Goal: Task Accomplishment & Management: Complete application form

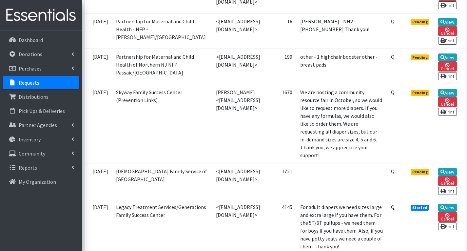
scroll to position [295, 0]
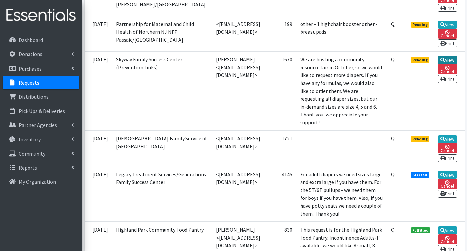
click at [448, 64] on link "View" at bounding box center [447, 60] width 19 height 8
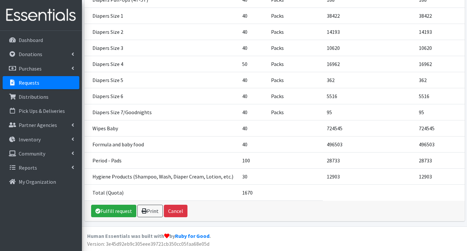
scroll to position [240, 0]
click at [122, 213] on link "Fulfill request" at bounding box center [113, 210] width 45 height 12
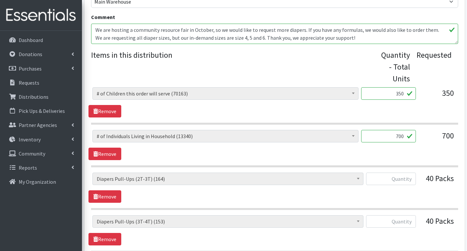
scroll to position [262, 0]
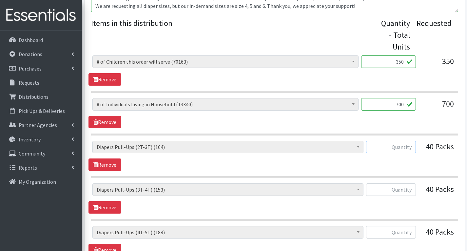
click at [406, 149] on input "text" at bounding box center [391, 147] width 50 height 12
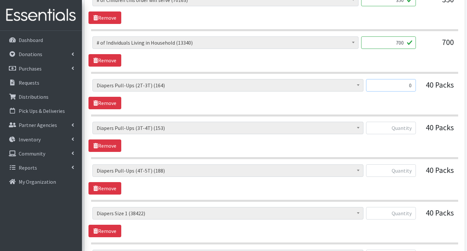
scroll to position [328, 0]
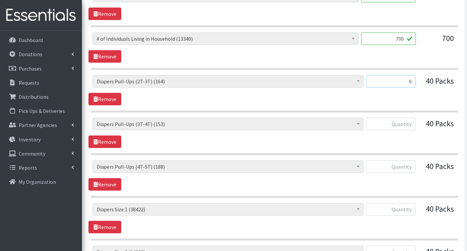
type input "0"
click at [411, 123] on input "text" at bounding box center [391, 124] width 50 height 12
type input "0"
click at [412, 164] on input "text" at bounding box center [391, 166] width 50 height 12
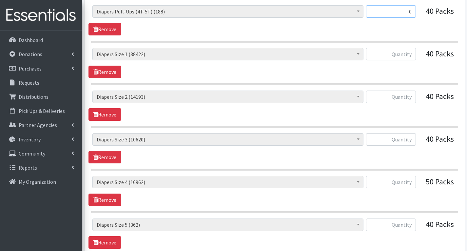
scroll to position [491, 0]
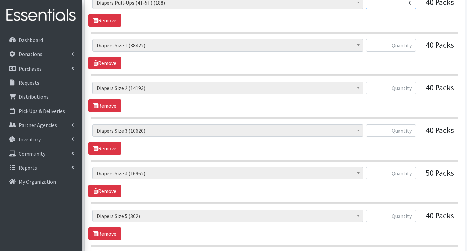
type input "0"
click at [414, 177] on input "text" at bounding box center [391, 173] width 50 height 12
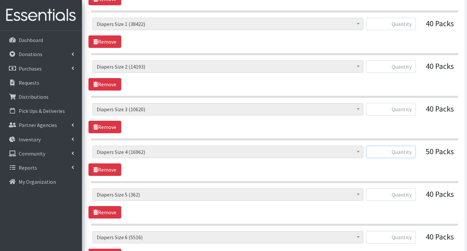
scroll to position [524, 0]
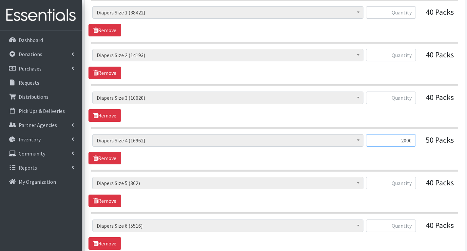
type input "2000"
click at [412, 98] on input "text" at bounding box center [391, 97] width 50 height 12
click at [408, 55] on input "text" at bounding box center [391, 55] width 50 height 12
type input "2000"
click at [410, 99] on input "text" at bounding box center [391, 97] width 50 height 12
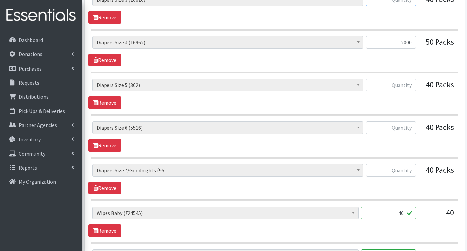
scroll to position [623, 0]
click at [410, 170] on input "text" at bounding box center [391, 169] width 50 height 12
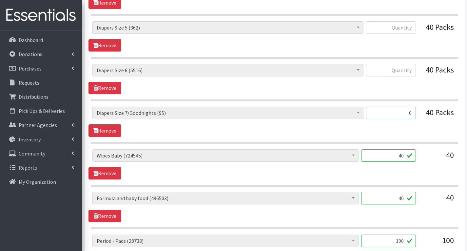
scroll to position [688, 0]
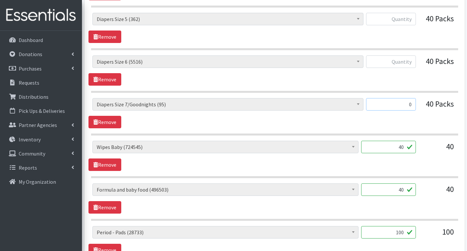
type input "0"
click at [407, 146] on input "40" at bounding box center [388, 147] width 55 height 12
type input "4"
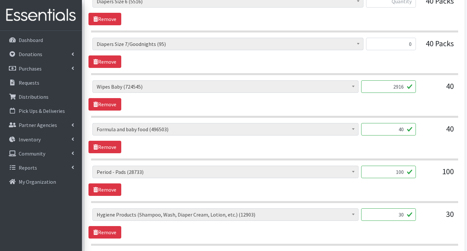
scroll to position [786, 0]
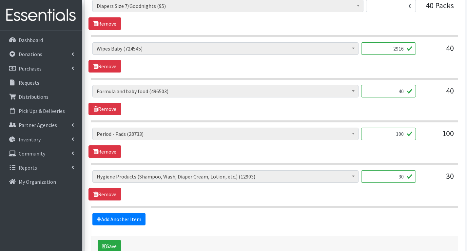
type input "2916"
click at [405, 133] on input "100" at bounding box center [388, 133] width 55 height 12
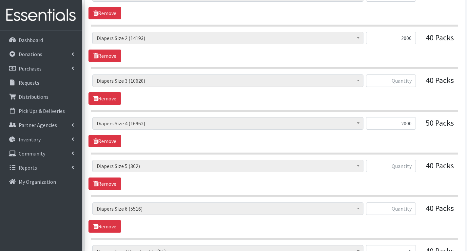
scroll to position [524, 0]
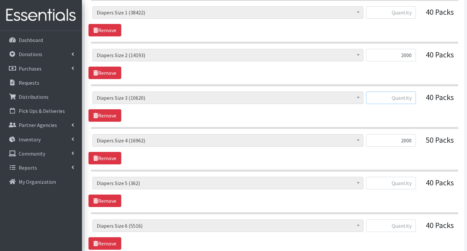
click at [412, 99] on input "text" at bounding box center [391, 97] width 50 height 12
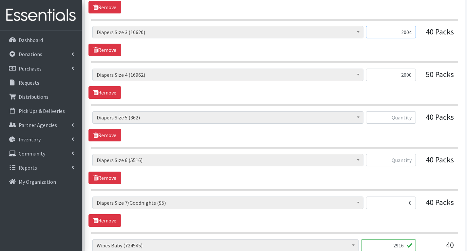
type input "2004"
click at [413, 117] on input "text" at bounding box center [391, 117] width 50 height 12
type input "2000"
click at [402, 161] on input "text" at bounding box center [391, 160] width 50 height 12
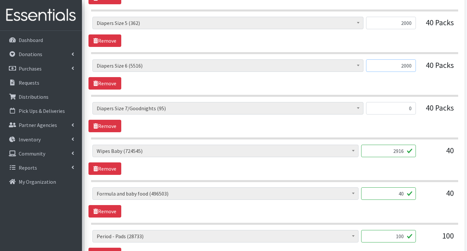
scroll to position [688, 0]
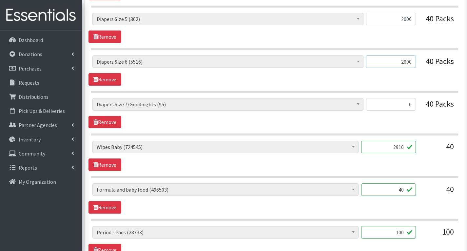
type input "2000"
click at [404, 191] on input "40" at bounding box center [388, 189] width 55 height 12
type input "4"
type input "64"
click at [410, 202] on div "# of Children this order will serve (70163) # of Individuals Living in Househol…" at bounding box center [274, 198] width 372 height 30
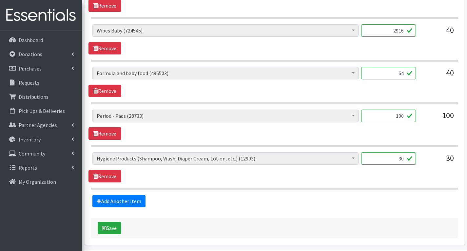
scroll to position [828, 0]
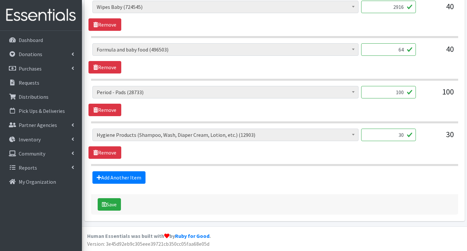
click at [401, 135] on input "30" at bounding box center [388, 134] width 55 height 12
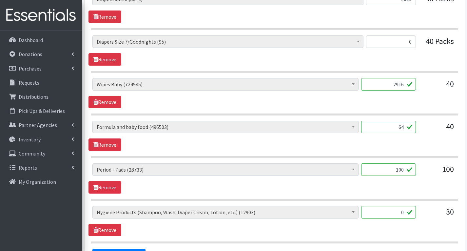
scroll to position [762, 0]
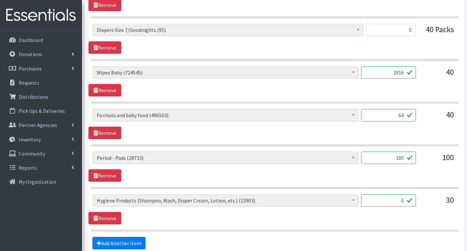
type input "0"
click at [406, 158] on input "100" at bounding box center [388, 157] width 55 height 12
type input "1"
type input "2184"
click at [383, 202] on input "0" at bounding box center [388, 200] width 55 height 12
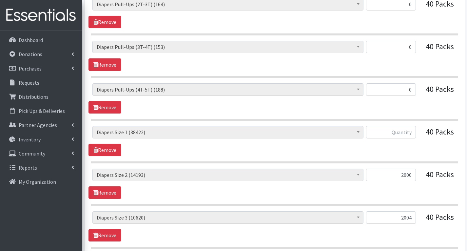
scroll to position [402, 0]
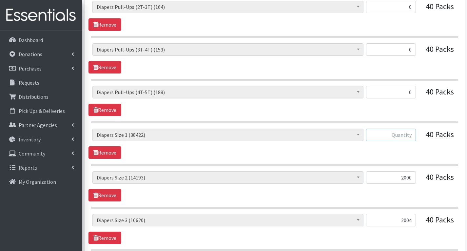
click at [411, 135] on input "text" at bounding box center [391, 134] width 50 height 12
type input "2000"
click at [416, 154] on div "# of Children this order will serve (70163) # of Individuals Living in Househol…" at bounding box center [274, 143] width 372 height 30
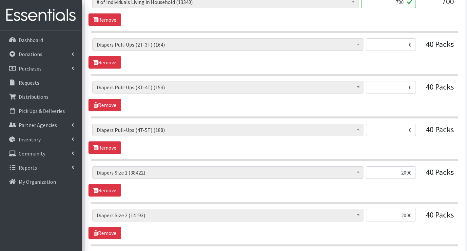
scroll to position [336, 0]
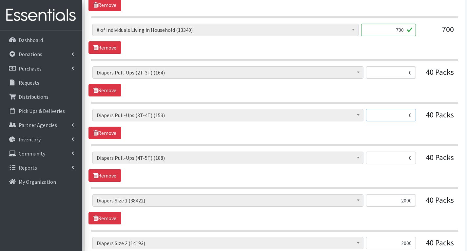
click at [415, 115] on input "0" at bounding box center [391, 115] width 50 height 12
type input "56"
click at [113, 175] on link "Remove" at bounding box center [104, 175] width 33 height 12
click at [114, 87] on link "Remove" at bounding box center [104, 90] width 33 height 12
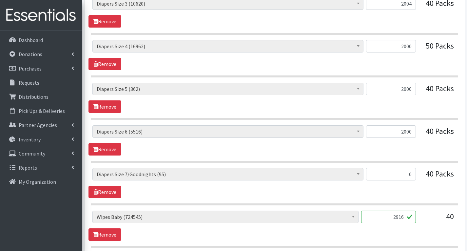
scroll to position [566, 0]
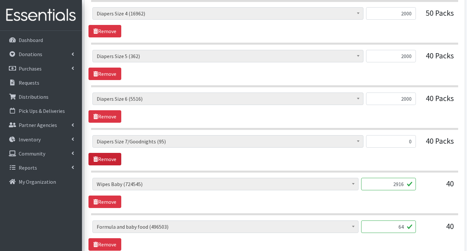
click at [109, 159] on link "Remove" at bounding box center [104, 159] width 33 height 12
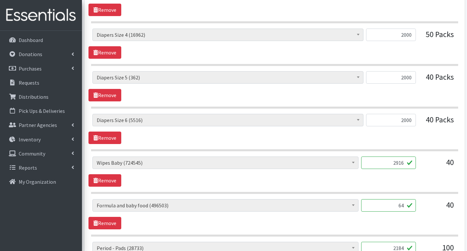
scroll to position [533, 0]
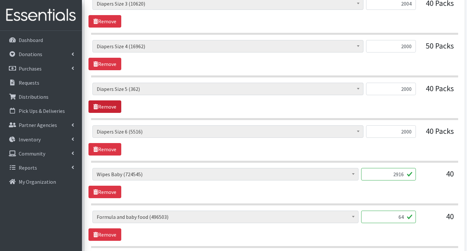
click at [114, 107] on link "Remove" at bounding box center [104, 106] width 33 height 12
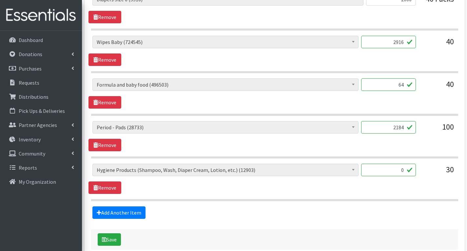
scroll to position [631, 0]
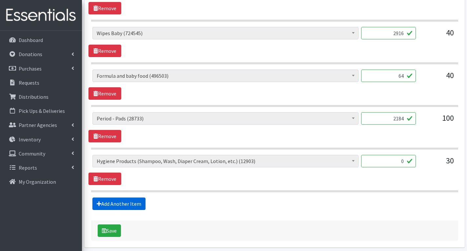
click at [138, 204] on link "Add Another Item" at bounding box center [118, 203] width 53 height 12
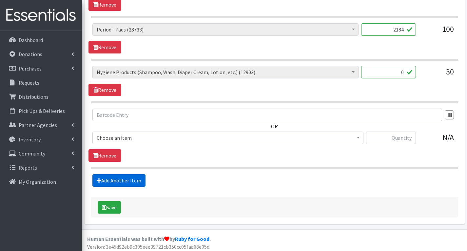
scroll to position [723, 0]
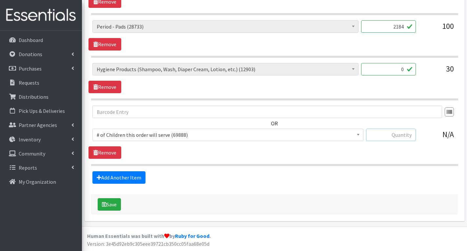
click at [409, 136] on input "text" at bounding box center [391, 134] width 50 height 12
type input "65"
click at [274, 139] on span "# of Children this order will serve (69888)" at bounding box center [228, 134] width 262 height 9
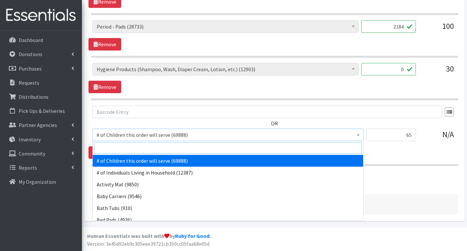
click at [189, 146] on input "search" at bounding box center [228, 147] width 268 height 11
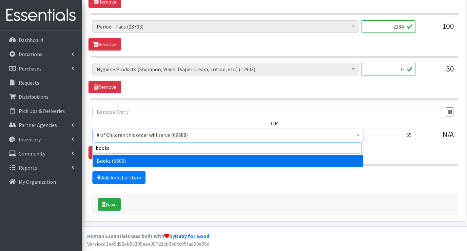
type input "books"
select select "1947"
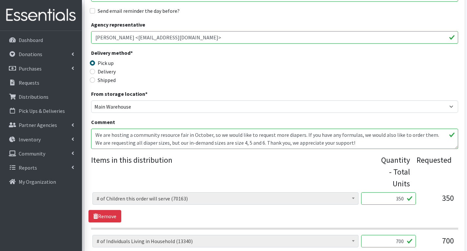
scroll to position [131, 0]
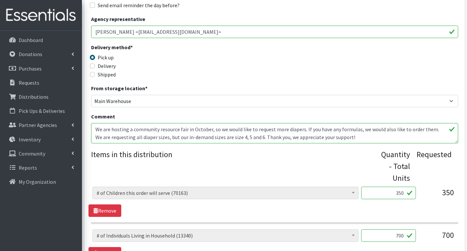
click at [350, 137] on textarea "We are hosting a community resource fair in October, so we would like to reques…" at bounding box center [274, 133] width 367 height 20
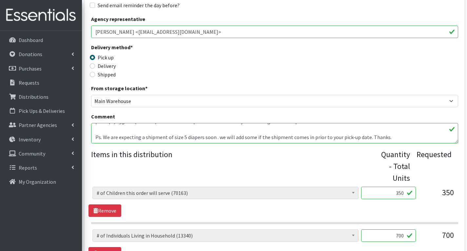
click at [253, 134] on textarea "We are hosting a community resource fair in October, so we would like to reques…" at bounding box center [274, 133] width 367 height 20
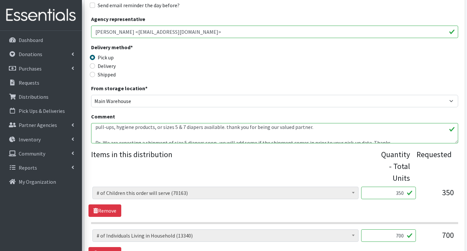
scroll to position [18, 0]
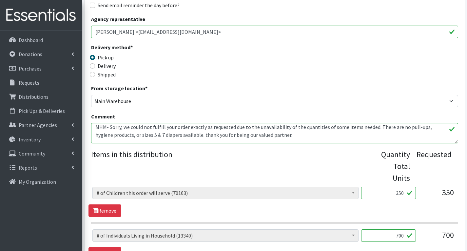
click at [288, 133] on textarea "We are hosting a community resource fair in October, so we would like to reques…" at bounding box center [274, 133] width 367 height 20
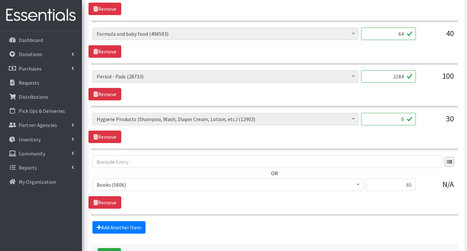
scroll to position [723, 0]
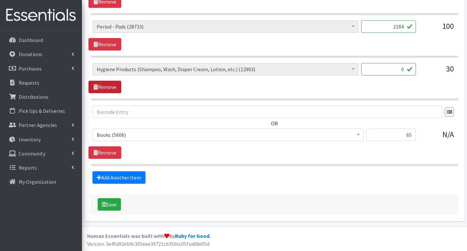
type textarea "We are hosting a community resource fair in October, so we would like to reques…"
click at [111, 88] on link "Remove" at bounding box center [104, 87] width 33 height 12
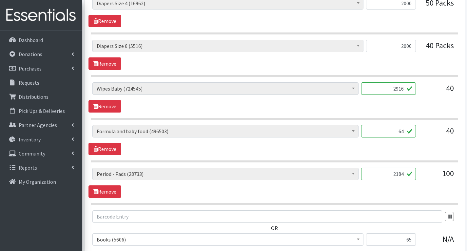
scroll to position [648, 0]
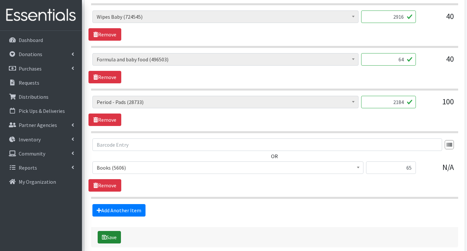
click at [116, 236] on button "Save" at bounding box center [109, 237] width 23 height 12
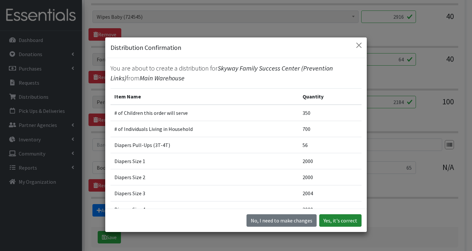
click at [340, 219] on button "Yes, it's correct" at bounding box center [340, 220] width 42 height 12
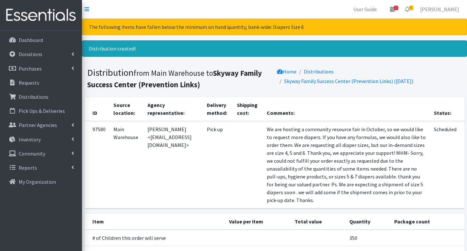
drag, startPoint x: 149, startPoint y: 139, endPoint x: 238, endPoint y: 142, distance: 89.2
click at [203, 142] on td "[PERSON_NAME] <[EMAIL_ADDRESS][DOMAIN_NAME]>" at bounding box center [174, 164] width 60 height 87
copy td "gmalapit.skywayfsc@preventionlinks.org"
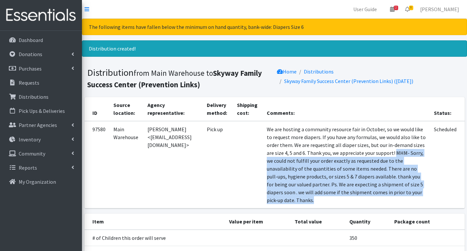
drag, startPoint x: 341, startPoint y: 168, endPoint x: 371, endPoint y: 230, distance: 68.1
click at [371, 208] on td "We are hosting a community resource fair in October, so we would like to reques…" at bounding box center [346, 164] width 167 height 87
copy td "MHM- Sorry, we could not fulfill your order exactly as requested due to the una…"
click at [413, 6] on span "8" at bounding box center [411, 8] width 4 height 5
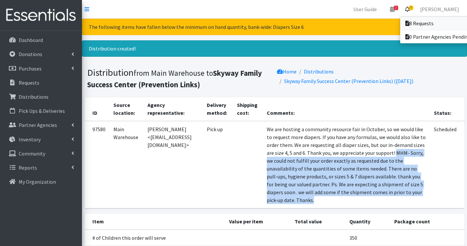
click at [429, 23] on link "8 Requests" at bounding box center [445, 23] width 91 height 13
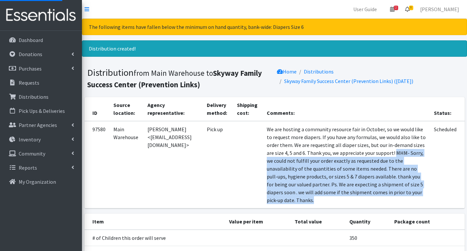
click at [413, 8] on span "8" at bounding box center [411, 8] width 4 height 5
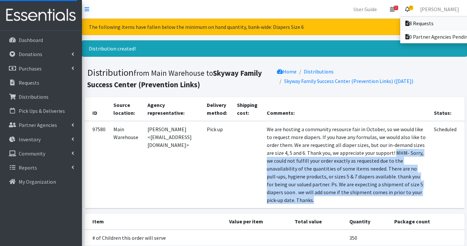
click at [435, 24] on link "8 Requests" at bounding box center [445, 23] width 91 height 13
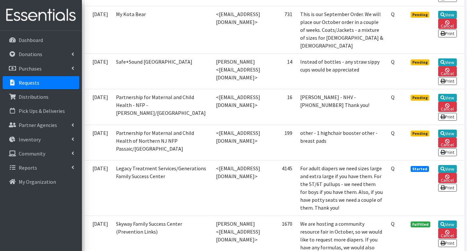
scroll to position [295, 0]
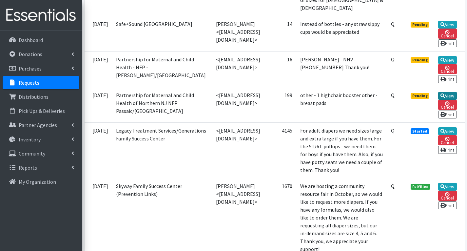
click at [445, 98] on icon at bounding box center [442, 95] width 5 height 5
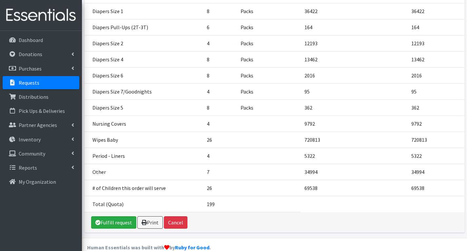
scroll to position [281, 0]
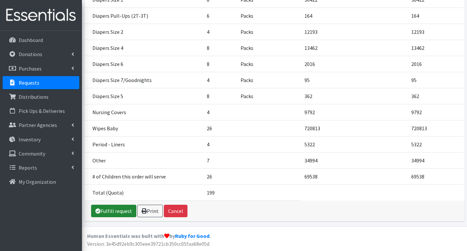
click at [127, 212] on link "Fulfill request" at bounding box center [113, 210] width 45 height 12
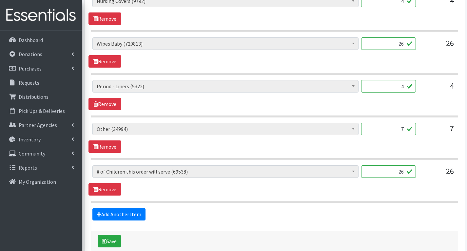
scroll to position [950, 0]
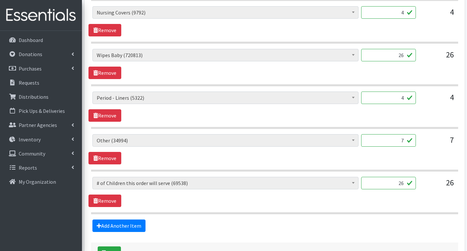
click at [405, 57] on input "26" at bounding box center [388, 55] width 55 height 12
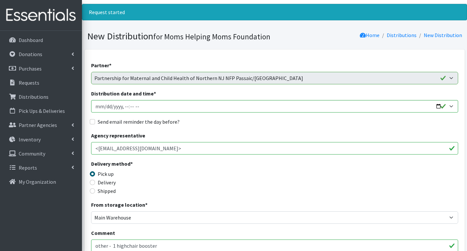
scroll to position [0, 0]
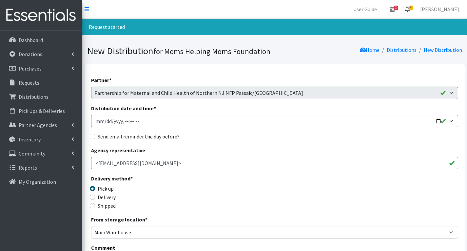
click at [413, 10] on span "6" at bounding box center [411, 8] width 4 height 5
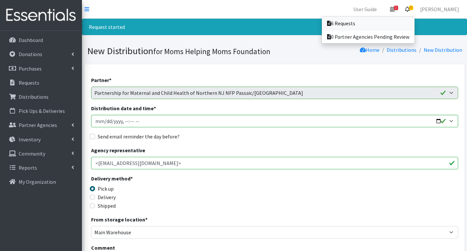
click at [382, 23] on link "6 Requests" at bounding box center [368, 23] width 93 height 13
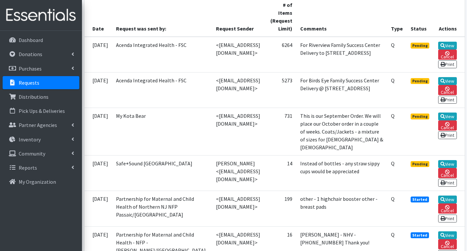
scroll to position [164, 0]
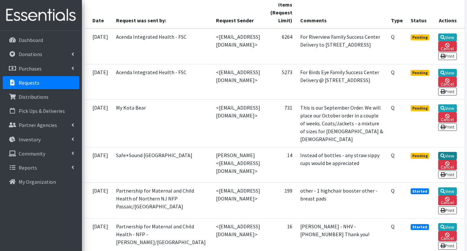
click at [445, 158] on icon at bounding box center [442, 155] width 5 height 5
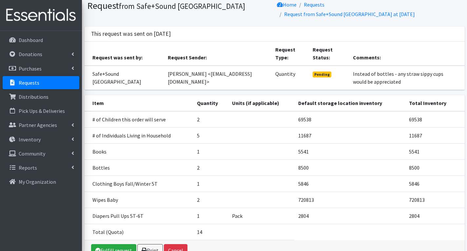
scroll to position [55, 0]
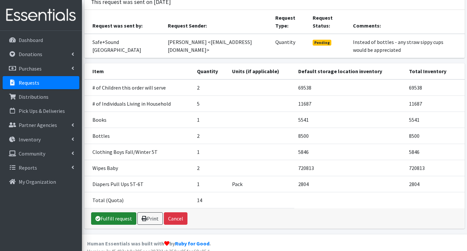
click at [115, 212] on link "Fulfill request" at bounding box center [113, 218] width 45 height 12
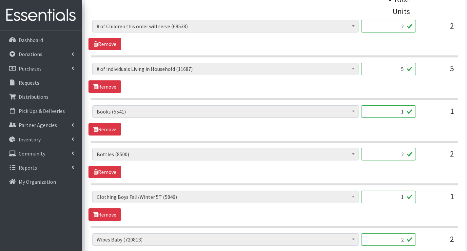
scroll to position [426, 0]
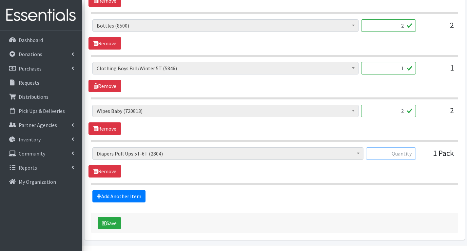
click at [412, 155] on input "text" at bounding box center [391, 153] width 50 height 12
type input "1"
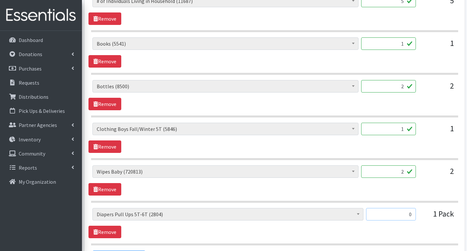
scroll to position [360, 0]
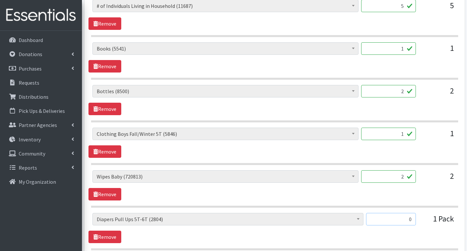
type input "0"
click at [404, 176] on input "2" at bounding box center [388, 176] width 55 height 12
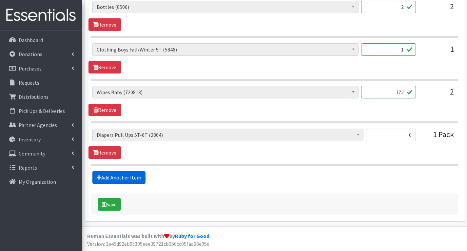
type input "172"
click at [127, 180] on link "Add Another Item" at bounding box center [118, 177] width 53 height 12
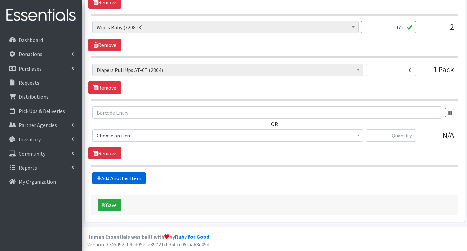
scroll to position [510, 0]
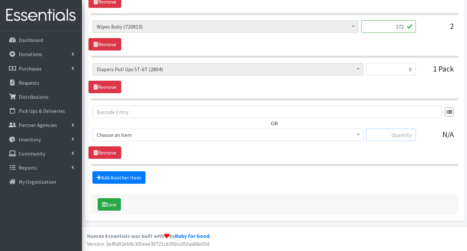
click at [387, 132] on input "text" at bounding box center [391, 134] width 50 height 12
type input "4"
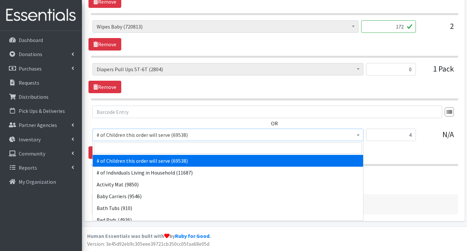
click at [257, 135] on span "# of Children this order will serve (69538)" at bounding box center [228, 134] width 262 height 9
click at [163, 149] on input "search" at bounding box center [228, 147] width 268 height 11
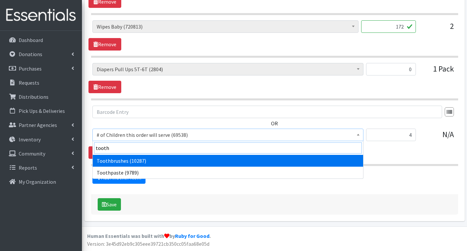
type input "tooth"
select select "1943"
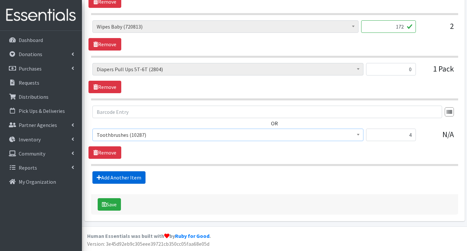
click at [132, 179] on link "Add Another Item" at bounding box center [118, 177] width 53 height 12
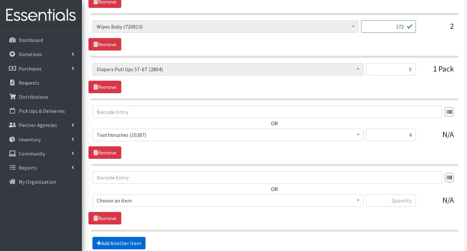
scroll to position [576, 0]
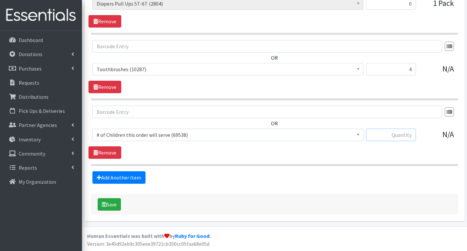
click at [408, 136] on input "text" at bounding box center [391, 134] width 50 height 12
type input "4"
click at [342, 136] on span "# of Children this order will serve (69538)" at bounding box center [228, 134] width 262 height 9
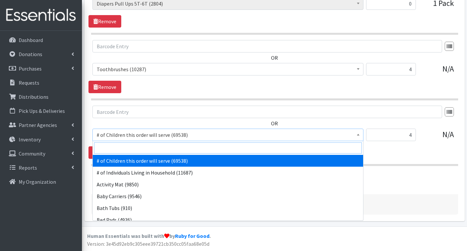
click at [229, 148] on input "search" at bounding box center [228, 147] width 268 height 11
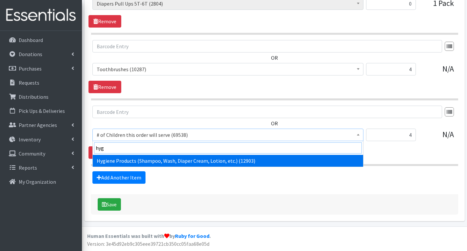
type input "hyg"
select select "5659"
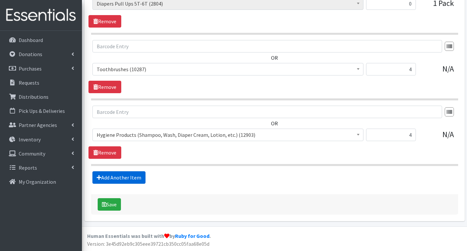
click at [132, 179] on link "Add Another Item" at bounding box center [118, 177] width 53 height 12
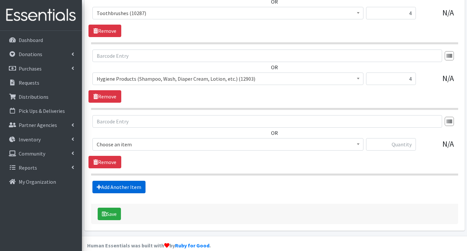
scroll to position [641, 0]
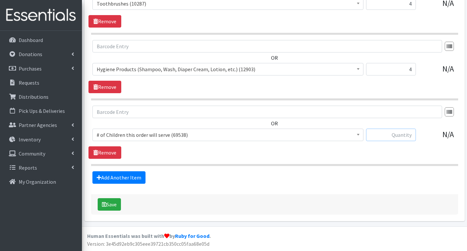
click at [378, 136] on input "text" at bounding box center [391, 134] width 50 height 12
type input "2"
click at [308, 134] on span "# of Children this order will serve (69538)" at bounding box center [228, 134] width 262 height 9
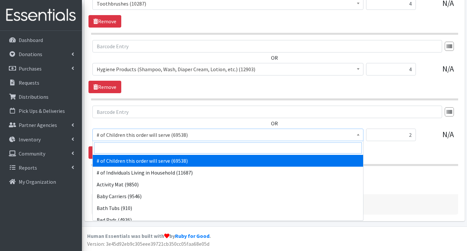
click at [249, 150] on input "search" at bounding box center [228, 147] width 268 height 11
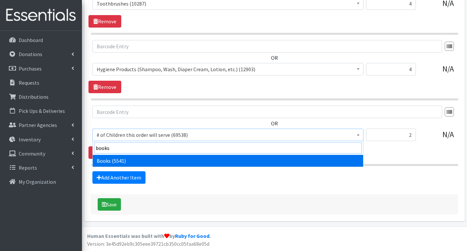
type input "books"
select select "1947"
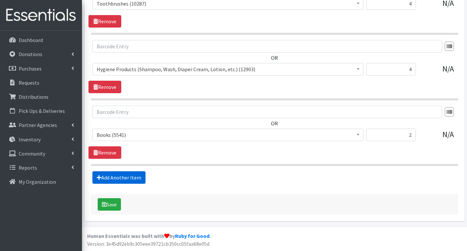
click at [143, 180] on link "Add Another Item" at bounding box center [118, 177] width 53 height 12
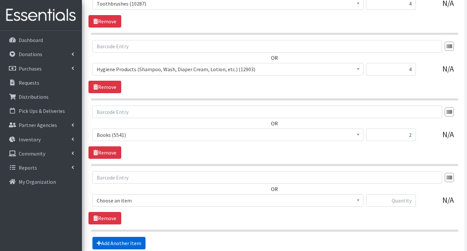
scroll to position [707, 0]
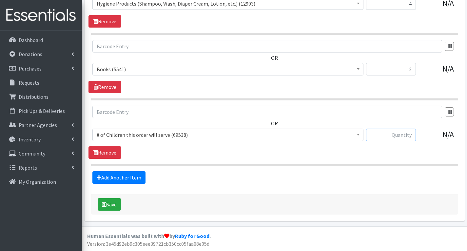
click at [394, 137] on input "text" at bounding box center [391, 134] width 50 height 12
type input "2"
click at [298, 132] on span "# of Children this order will serve (69538)" at bounding box center [228, 134] width 262 height 9
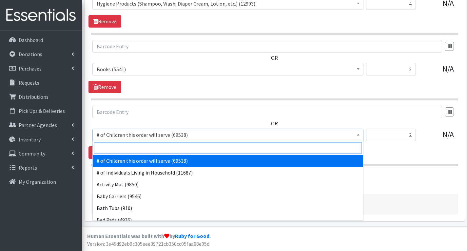
click at [204, 149] on input "search" at bounding box center [228, 147] width 268 height 11
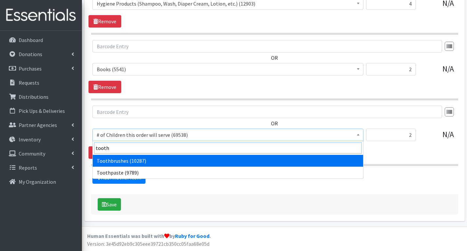
type input "tooth"
select select "1943"
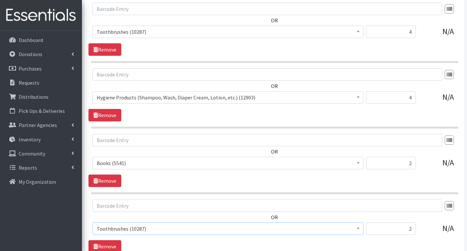
scroll to position [608, 0]
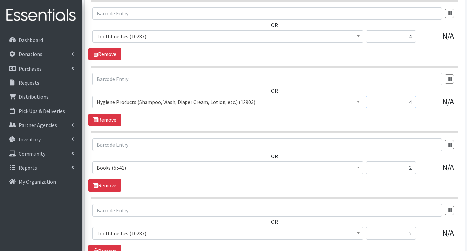
click at [414, 102] on input "4" at bounding box center [391, 102] width 50 height 12
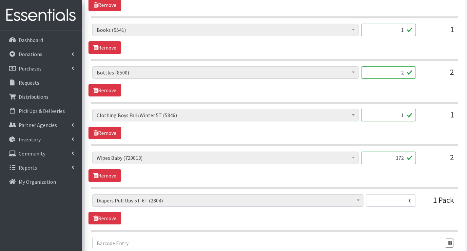
scroll to position [346, 0]
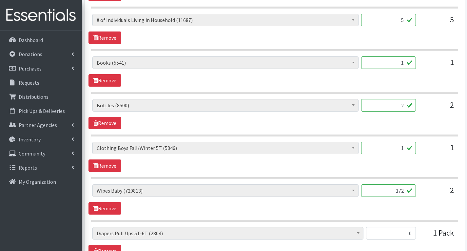
click at [405, 65] on input "1" at bounding box center [388, 62] width 55 height 12
type input "2"
click at [436, 117] on div "# of Children this order will serve (69538) # of Individuals Living in Househol…" at bounding box center [274, 114] width 372 height 30
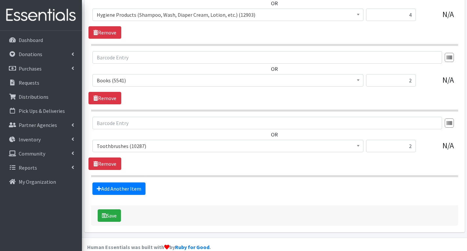
scroll to position [707, 0]
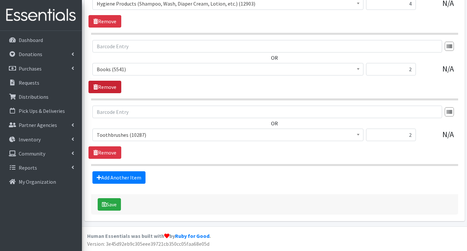
click at [120, 86] on link "Remove" at bounding box center [104, 87] width 33 height 12
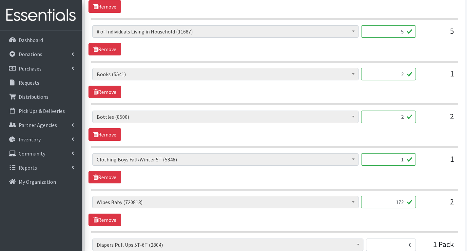
scroll to position [346, 0]
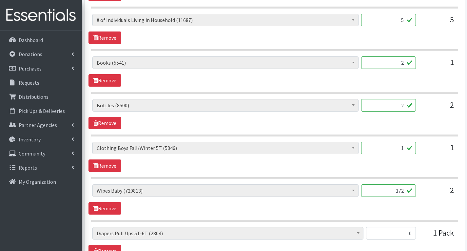
click at [406, 148] on input "1" at bounding box center [388, 148] width 55 height 12
type input "30"
click at [397, 125] on div "# of Children this order will serve (69538) # of Individuals Living in Househol…" at bounding box center [274, 114] width 372 height 30
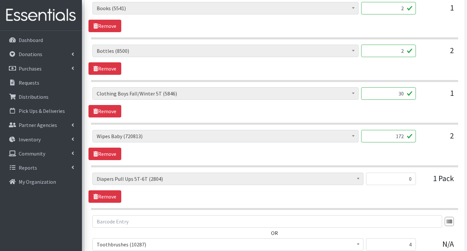
scroll to position [412, 0]
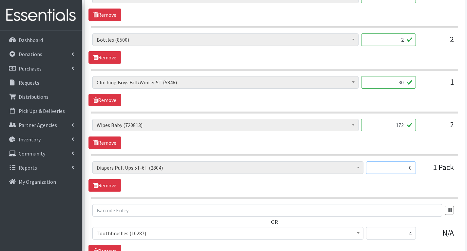
click at [414, 167] on input "0" at bounding box center [391, 167] width 50 height 12
click at [112, 188] on link "Remove" at bounding box center [104, 185] width 33 height 12
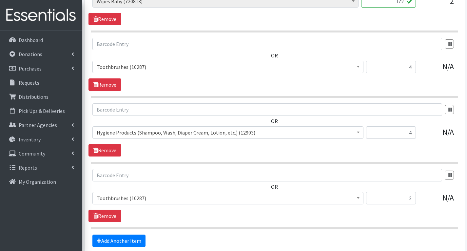
scroll to position [543, 0]
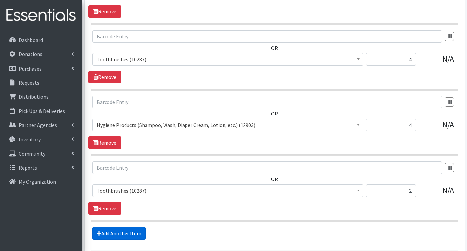
click at [124, 234] on link "Add Another Item" at bounding box center [118, 233] width 53 height 12
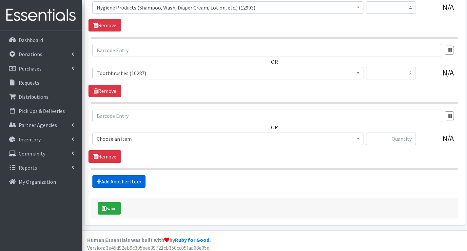
scroll to position [664, 0]
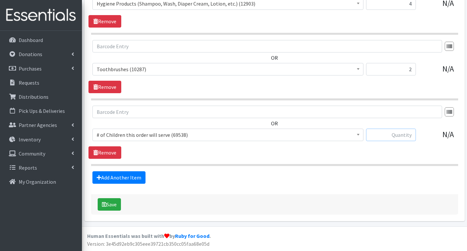
click at [408, 135] on input "text" at bounding box center [391, 134] width 50 height 12
type input "23"
click at [129, 176] on link "Add Another Item" at bounding box center [118, 177] width 53 height 12
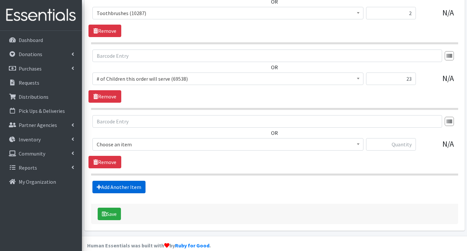
scroll to position [730, 0]
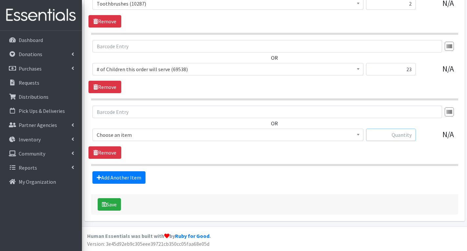
click at [398, 135] on input "text" at bounding box center [391, 134] width 50 height 12
type input "22"
click at [211, 136] on span "# of Children this order will serve (69538)" at bounding box center [228, 134] width 262 height 9
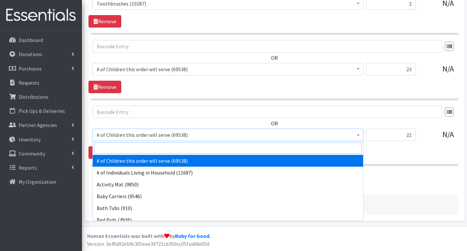
click at [142, 147] on input "search" at bounding box center [228, 147] width 268 height 11
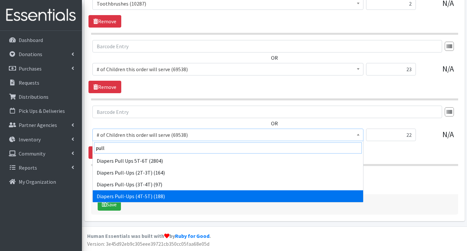
type input "pull"
select select "1973"
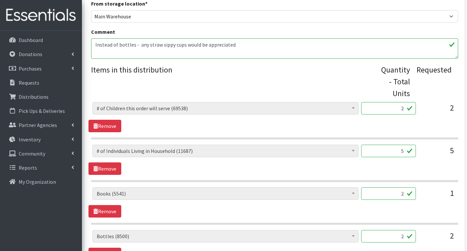
scroll to position [205, 0]
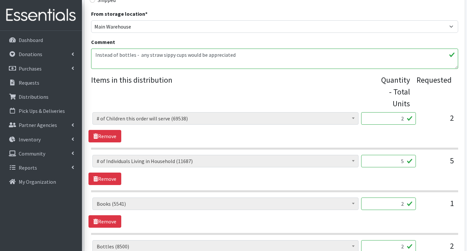
click at [240, 51] on textarea "Instead of bottles - any straw sippy cups would be appreciated" at bounding box center [274, 58] width 367 height 20
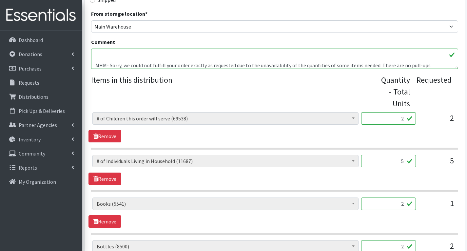
click at [404, 65] on textarea "Instead of bottles - any straw sippy cups would be appreciated" at bounding box center [274, 58] width 367 height 20
click at [438, 64] on textarea "Instead of bottles - any straw sippy cups would be appreciated" at bounding box center [274, 58] width 367 height 20
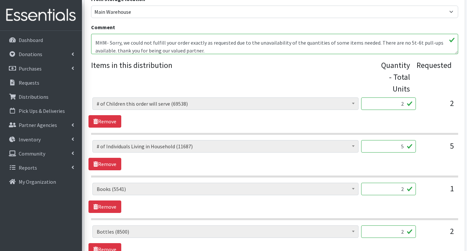
scroll to position [205, 0]
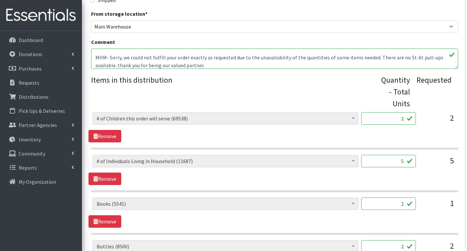
click at [438, 59] on textarea "Instead of bottles - any straw sippy cups would be appreciated" at bounding box center [274, 58] width 367 height 20
click at [156, 66] on textarea "Instead of bottles - any straw sippy cups would be appreciated" at bounding box center [274, 58] width 367 height 20
click at [154, 66] on textarea "Instead of bottles - any straw sippy cups would be appreciated" at bounding box center [274, 58] width 367 height 20
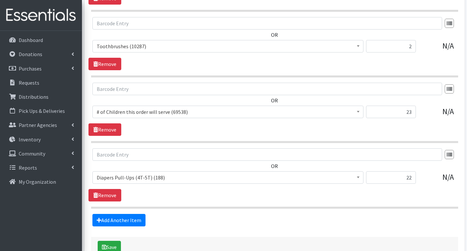
scroll to position [730, 0]
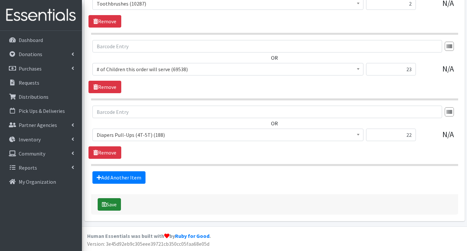
type textarea "Instead of bottles - any straw sippy cups would be appreciated MHM- Sorry, we c…"
click at [112, 201] on button "Save" at bounding box center [109, 204] width 23 height 12
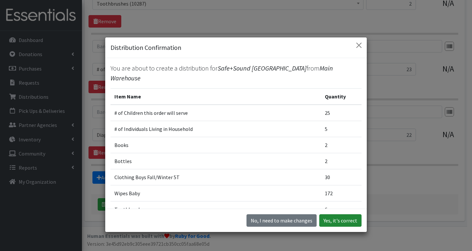
click at [353, 220] on button "Yes, it's correct" at bounding box center [340, 220] width 42 height 12
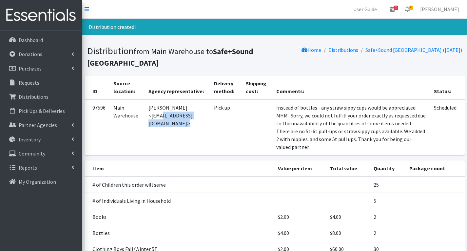
drag, startPoint x: 150, startPoint y: 116, endPoint x: 170, endPoint y: 127, distance: 22.3
click at [170, 127] on td "[PERSON_NAME] <[EMAIL_ADDRESS][DOMAIN_NAME]>" at bounding box center [177, 127] width 66 height 56
copy td "hrodriguez@safe-sound.org"
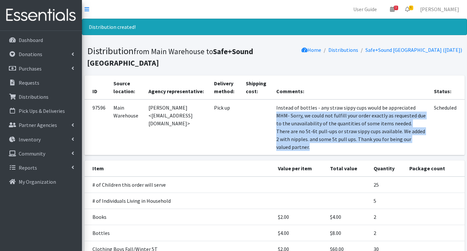
drag, startPoint x: 408, startPoint y: 107, endPoint x: 420, endPoint y: 141, distance: 35.4
click at [420, 141] on td "Instead of bottles - any straw sippy cups would be appreciated MHM- Sorry, we c…" at bounding box center [351, 127] width 158 height 56
copy td "MHM- Sorry, we could not fulfill your order exactly as requested due to the una…"
click at [413, 8] on span "6" at bounding box center [411, 8] width 4 height 5
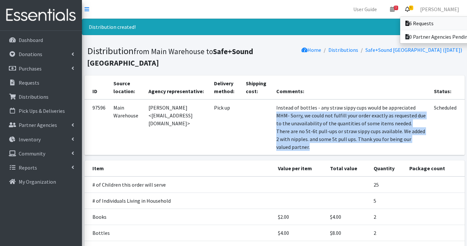
click at [430, 24] on link "6 Requests" at bounding box center [445, 23] width 91 height 13
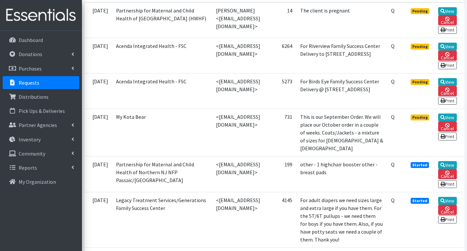
scroll to position [197, 0]
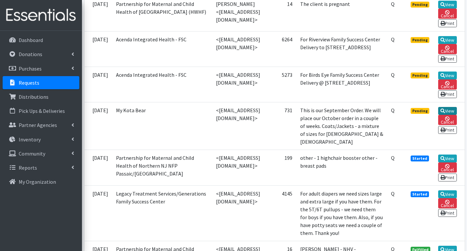
click at [454, 115] on link "View" at bounding box center [447, 111] width 19 height 8
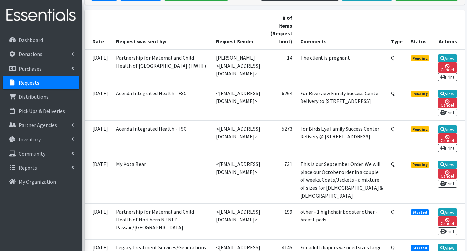
scroll to position [131, 0]
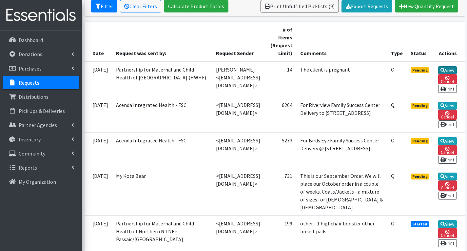
click at [448, 70] on link "View" at bounding box center [447, 70] width 19 height 8
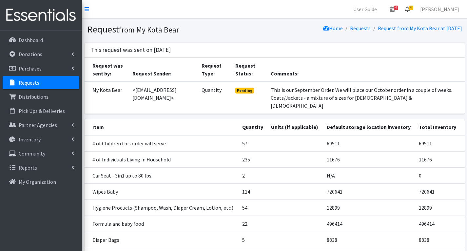
click at [413, 7] on span "6" at bounding box center [411, 8] width 4 height 5
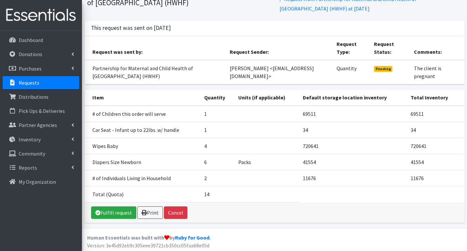
scroll to position [40, 0]
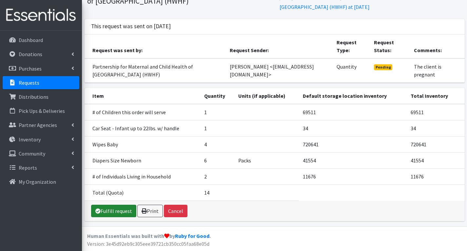
click at [117, 207] on link "Fulfill request" at bounding box center [113, 210] width 45 height 12
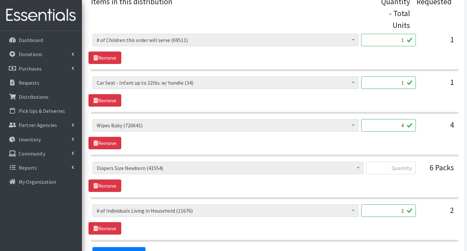
scroll to position [328, 0]
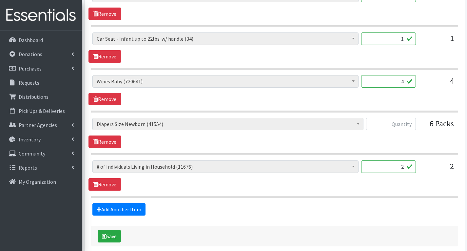
click at [405, 84] on input "4" at bounding box center [388, 81] width 55 height 12
type input "282"
click at [406, 125] on input "text" at bounding box center [391, 124] width 50 height 12
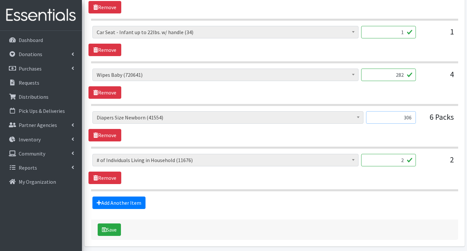
scroll to position [359, 0]
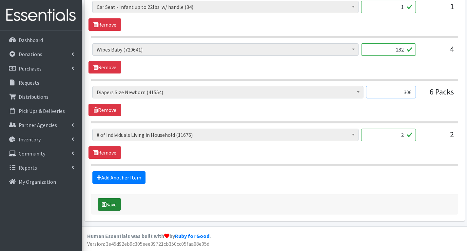
type input "306"
click at [113, 201] on button "Save" at bounding box center [109, 204] width 23 height 12
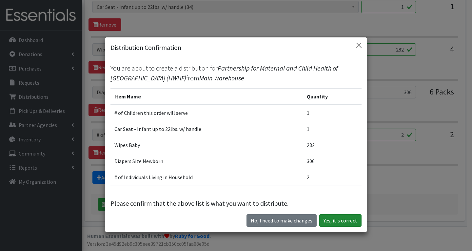
click at [348, 221] on button "Yes, it's correct" at bounding box center [340, 220] width 42 height 12
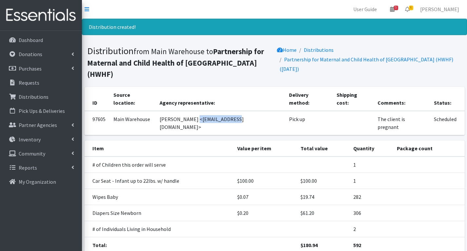
drag, startPoint x: 201, startPoint y: 101, endPoint x: 241, endPoint y: 107, distance: 40.2
click at [241, 111] on td "Makeba Scott <mscott@pmch.org>" at bounding box center [220, 123] width 129 height 24
copy td "mscott@pmch.org"
click at [37, 79] on p "Requests" at bounding box center [29, 82] width 21 height 7
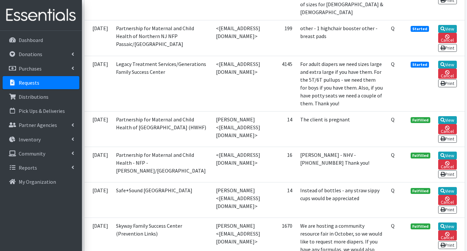
scroll to position [328, 0]
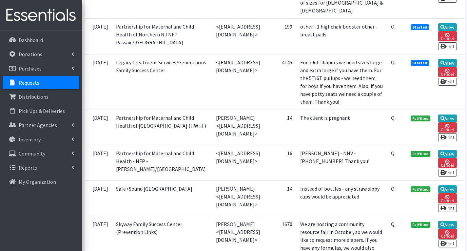
click at [296, 52] on td "199" at bounding box center [281, 36] width 30 height 35
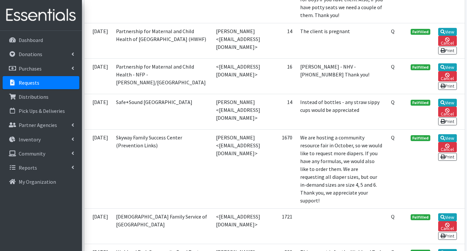
scroll to position [426, 0]
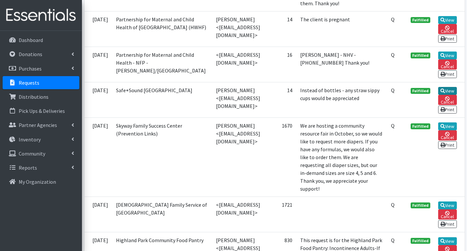
click at [450, 95] on link "View" at bounding box center [447, 91] width 19 height 8
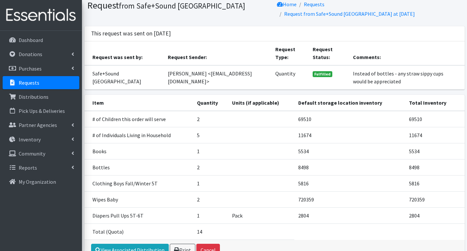
scroll to position [55, 0]
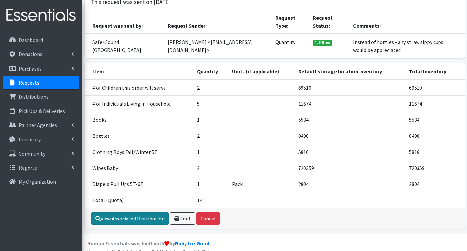
click at [119, 212] on link "View Associated Distribution" at bounding box center [130, 218] width 78 height 12
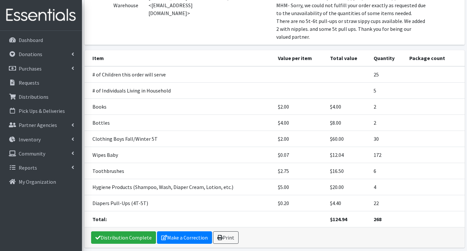
scroll to position [107, 0]
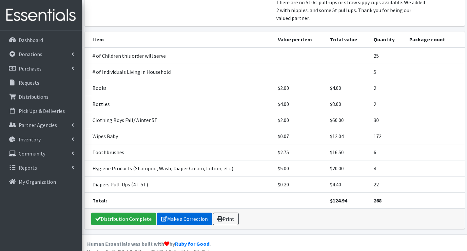
click at [187, 212] on link "Make a Correction" at bounding box center [184, 218] width 55 height 12
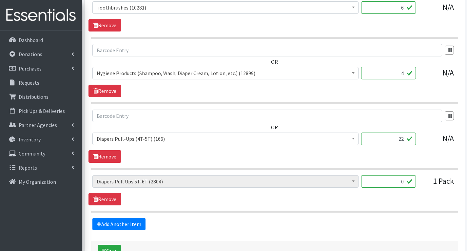
scroll to position [590, 0]
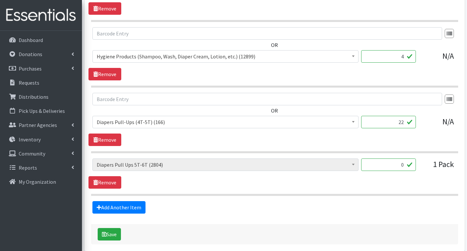
click at [406, 165] on input "0" at bounding box center [388, 164] width 55 height 12
type input "42"
click at [108, 140] on link "Remove" at bounding box center [104, 139] width 33 height 12
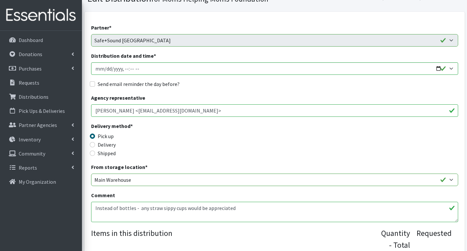
scroll to position [30, 0]
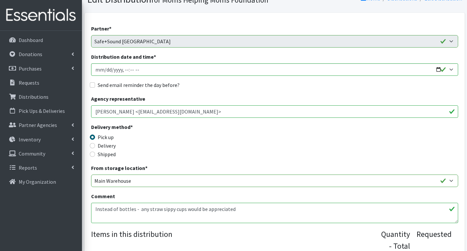
click at [195, 213] on textarea "Instead of bottles - any straw sippy cups would be appreciated MHM- Sorry, we c…" at bounding box center [274, 212] width 367 height 20
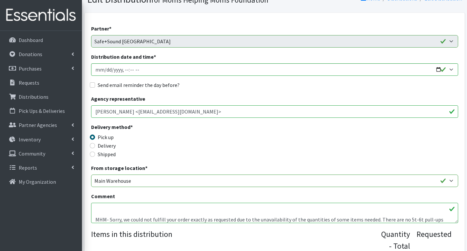
scroll to position [21, 0]
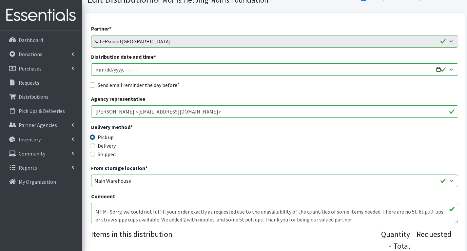
click at [256, 220] on textarea "Instead of bottles - any straw sippy cups would be appreciated MHM- Sorry, we c…" at bounding box center [274, 212] width 367 height 20
click at [441, 212] on textarea "Instead of bottles - any straw sippy cups would be appreciated MHM- Sorry, we c…" at bounding box center [274, 212] width 367 height 20
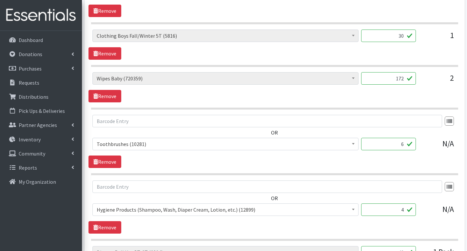
scroll to position [554, 0]
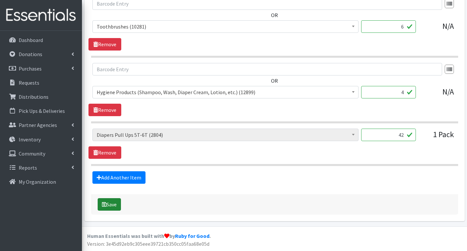
type textarea "Instead of bottles - any straw sippy cups would be appreciated MHM- Sorry, we c…"
click at [114, 203] on button "Save" at bounding box center [109, 204] width 23 height 12
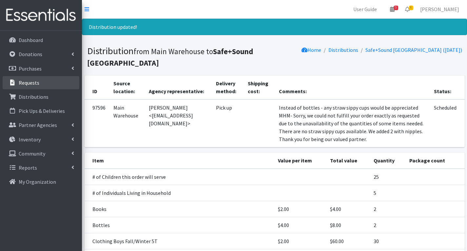
click at [40, 82] on link "Requests" at bounding box center [41, 82] width 77 height 13
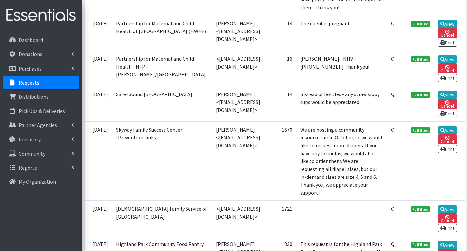
scroll to position [426, 0]
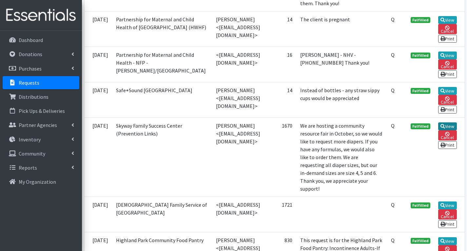
click at [451, 130] on link "View" at bounding box center [447, 126] width 19 height 8
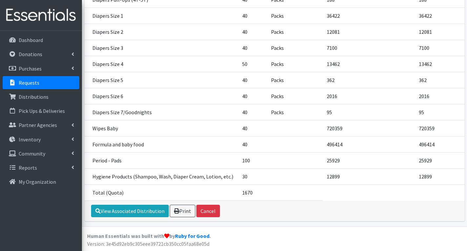
scroll to position [240, 0]
click at [131, 213] on link "View Associated Distribution" at bounding box center [130, 210] width 78 height 12
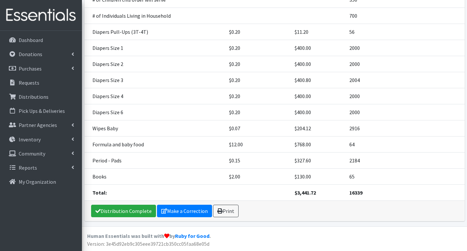
scroll to position [218, 0]
click at [178, 211] on link "Make a Correction" at bounding box center [184, 210] width 55 height 12
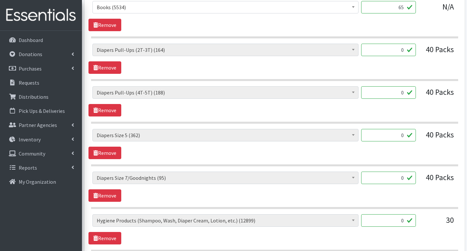
scroll to position [819, 0]
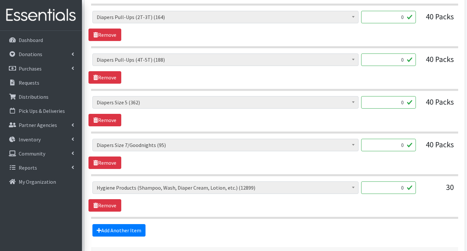
click at [405, 146] on input "0" at bounding box center [388, 145] width 55 height 12
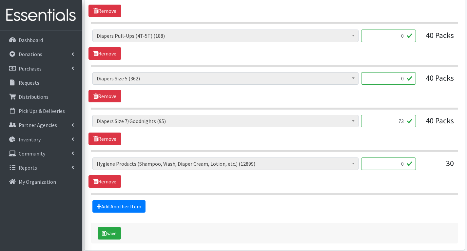
scroll to position [852, 0]
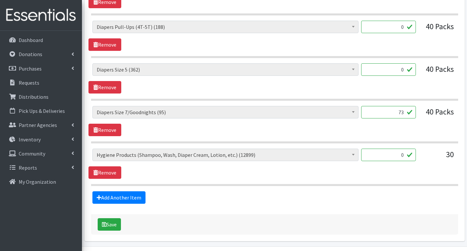
type input "73"
click at [404, 70] on input "0" at bounding box center [388, 69] width 55 height 12
click at [114, 170] on link "Remove" at bounding box center [104, 172] width 33 height 12
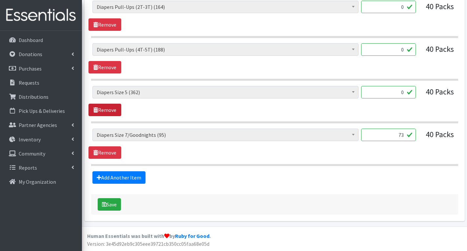
click at [108, 110] on link "Remove" at bounding box center [104, 110] width 33 height 12
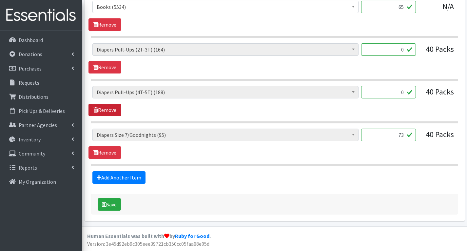
click at [112, 110] on link "Remove" at bounding box center [104, 110] width 33 height 12
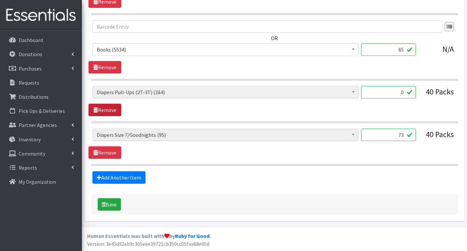
click at [112, 110] on link "Remove" at bounding box center [104, 110] width 33 height 12
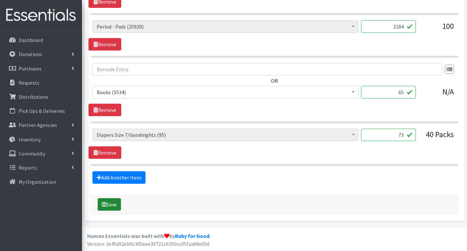
click at [115, 207] on button "Save" at bounding box center [109, 204] width 23 height 12
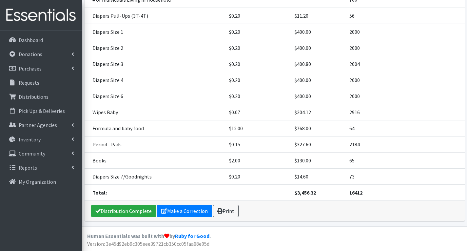
scroll to position [278, 0]
click at [40, 81] on link "Requests" at bounding box center [41, 82] width 77 height 13
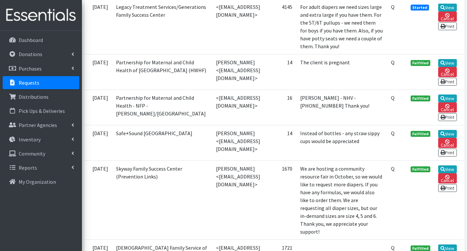
scroll to position [393, 0]
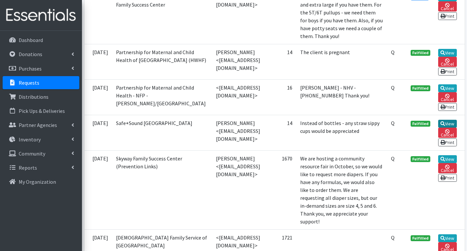
click at [448, 127] on link "View" at bounding box center [447, 124] width 19 height 8
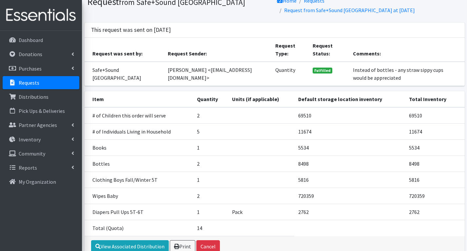
scroll to position [55, 0]
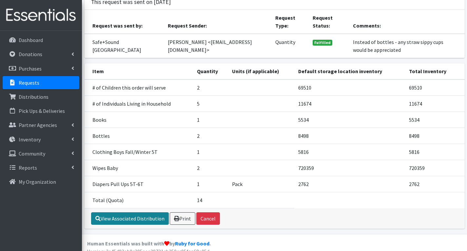
click at [155, 212] on link "View Associated Distribution" at bounding box center [130, 218] width 78 height 12
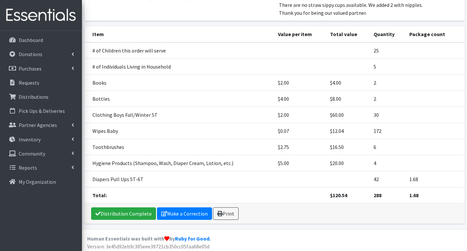
scroll to position [107, 0]
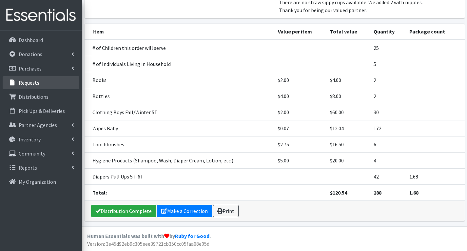
click at [46, 81] on link "Requests" at bounding box center [41, 82] width 77 height 13
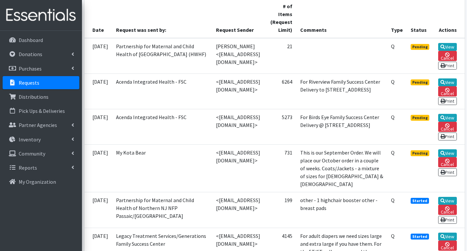
scroll to position [164, 0]
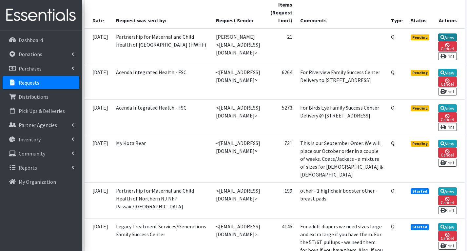
click at [447, 39] on link "View" at bounding box center [447, 37] width 19 height 8
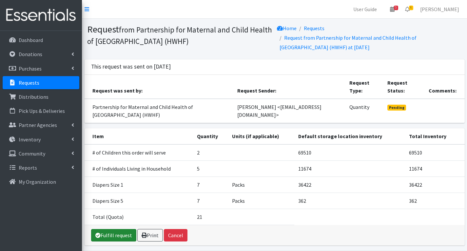
click at [120, 229] on link "Fulfill request" at bounding box center [113, 235] width 45 height 12
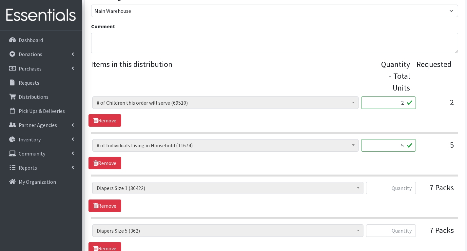
scroll to position [295, 0]
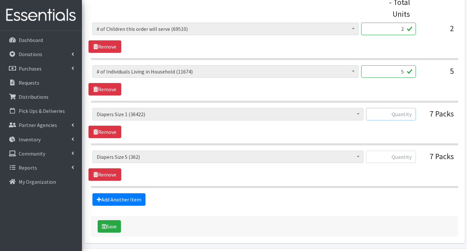
click at [412, 115] on input "text" at bounding box center [391, 114] width 50 height 12
type input "350"
click at [400, 29] on input "2" at bounding box center [388, 29] width 55 height 12
click at [407, 29] on input "2" at bounding box center [388, 29] width 55 height 12
type input "14"
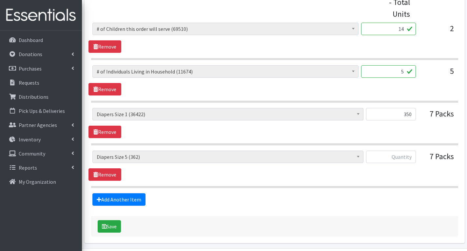
click at [405, 73] on input "5" at bounding box center [388, 71] width 55 height 12
type input "1"
type input "27"
click at [427, 138] on section "# of Children this order will serve (69510) # of Individuals Living in Househol…" at bounding box center [274, 126] width 367 height 37
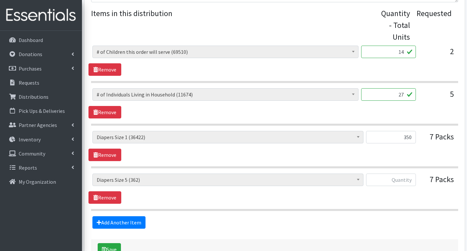
scroll to position [284, 0]
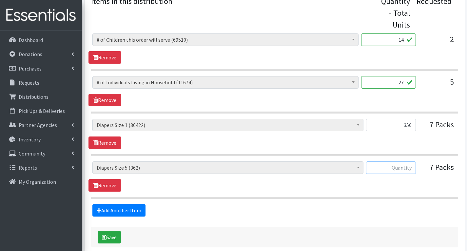
click at [409, 167] on input "text" at bounding box center [391, 167] width 50 height 12
type input "336"
click at [111, 239] on button "Save" at bounding box center [109, 237] width 23 height 12
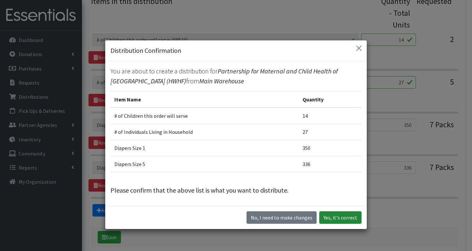
click at [342, 216] on button "Yes, it's correct" at bounding box center [340, 217] width 42 height 12
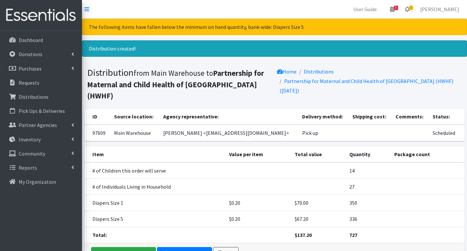
click at [413, 8] on span "5" at bounding box center [411, 8] width 4 height 5
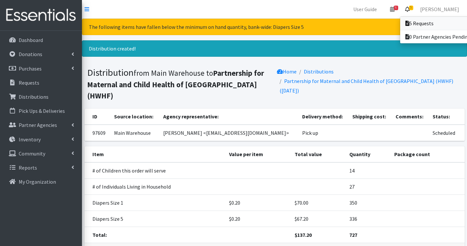
click at [432, 25] on link "5 Requests" at bounding box center [445, 23] width 91 height 13
